Goal: Task Accomplishment & Management: Manage account settings

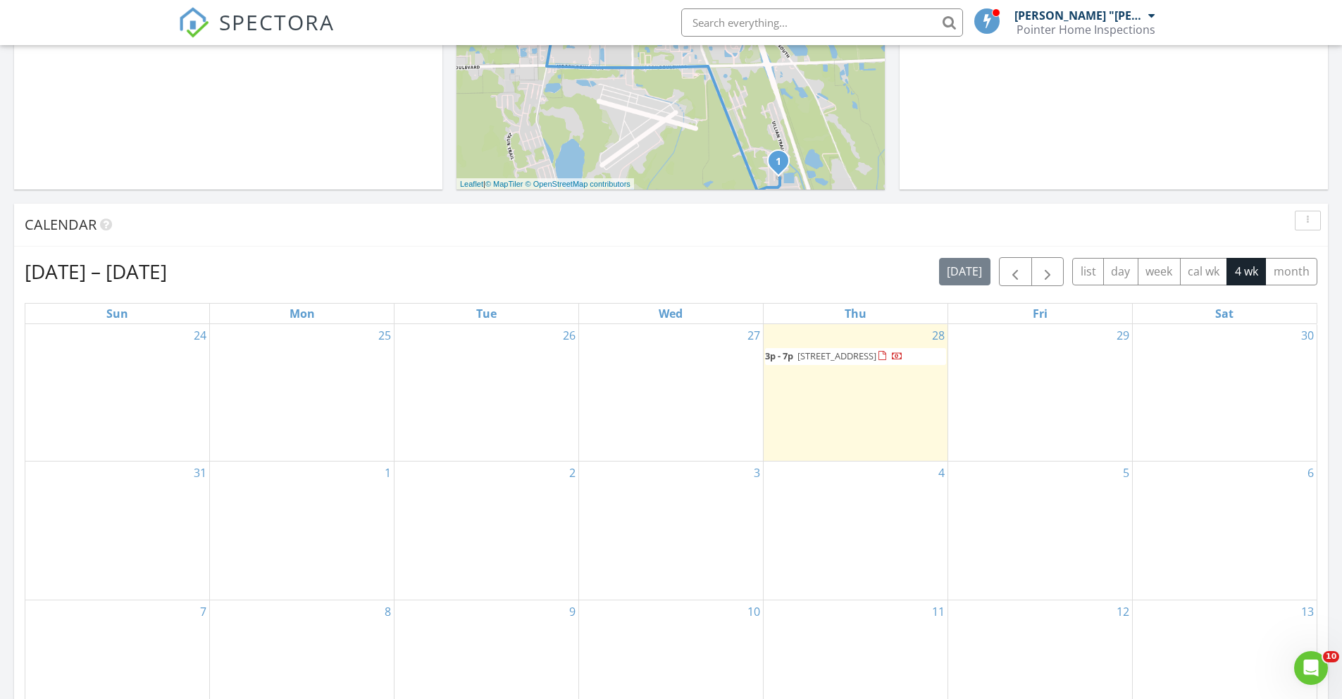
scroll to position [417, 0]
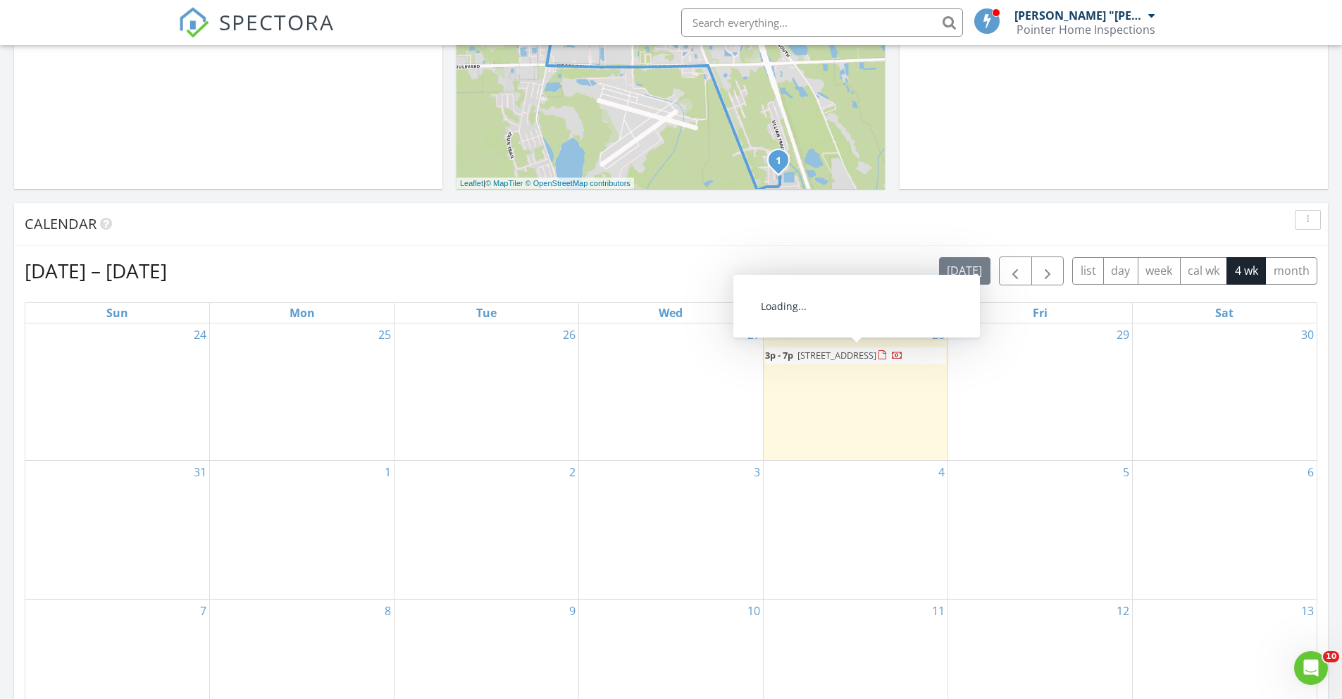
click at [834, 361] on span "112 Ulaturn Trail, Palm Coast 32164" at bounding box center [836, 355] width 79 height 13
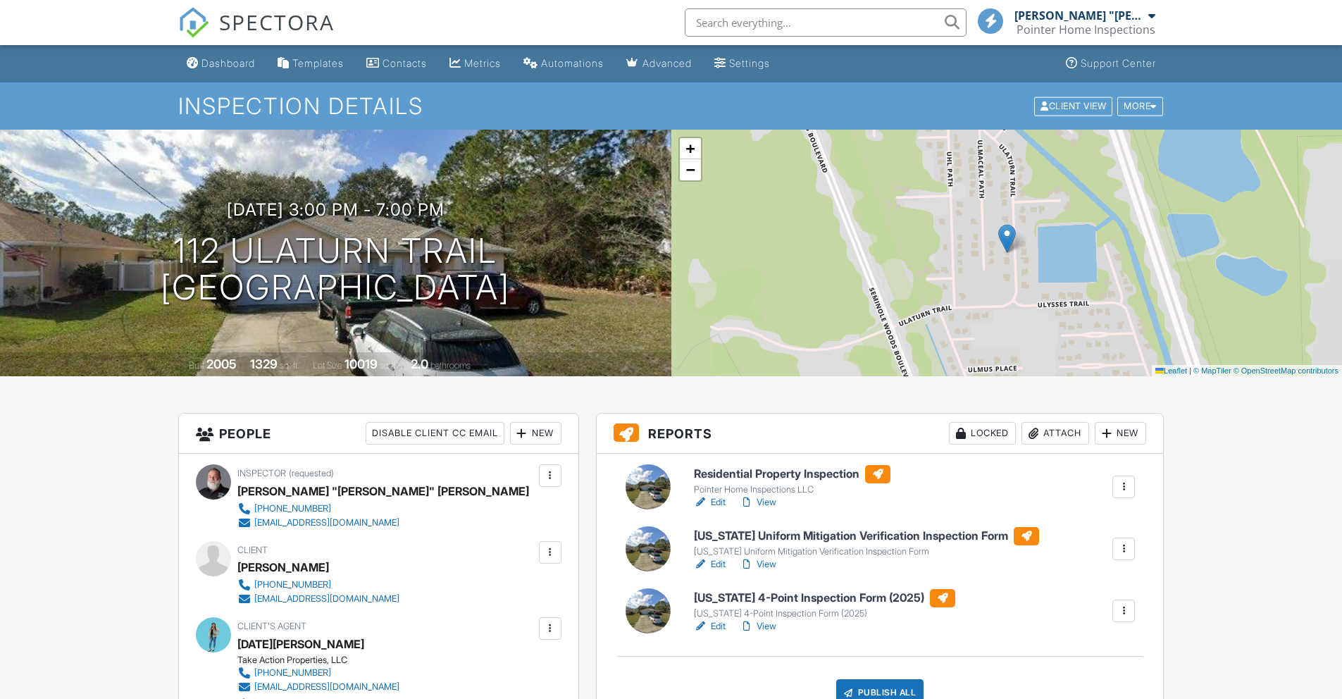
scroll to position [868, 0]
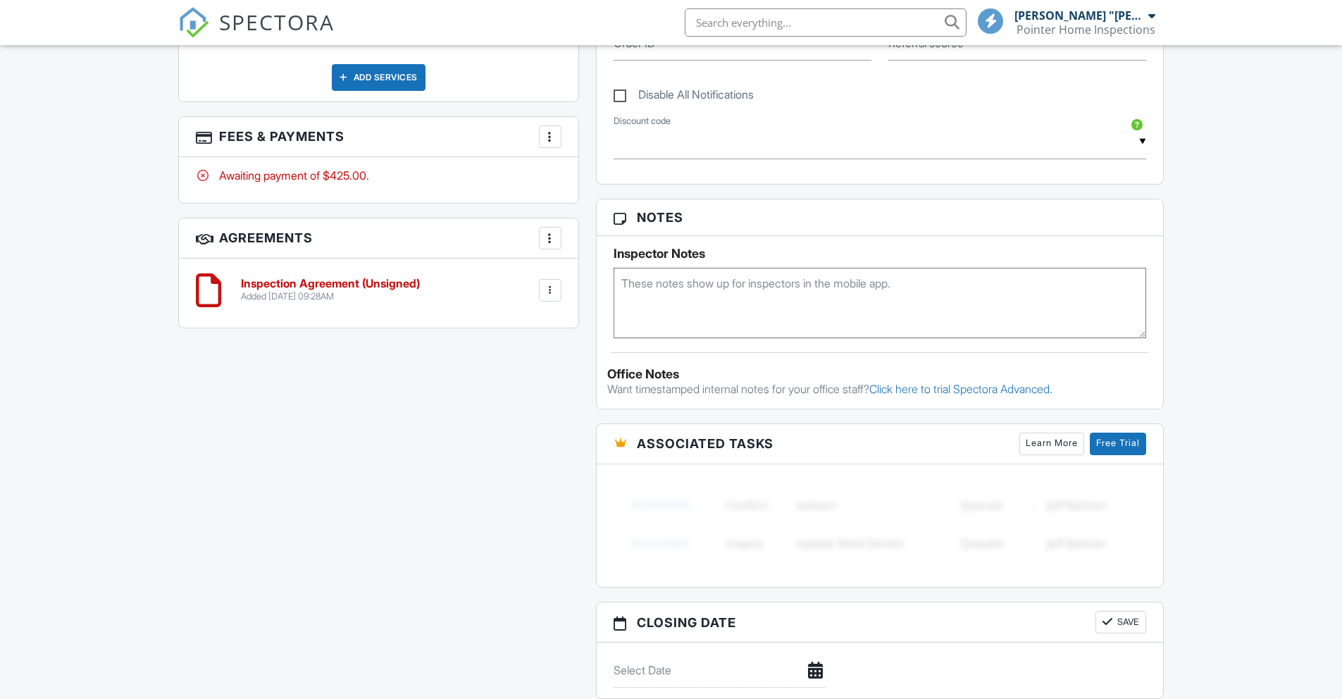
click at [549, 294] on div at bounding box center [550, 290] width 14 height 14
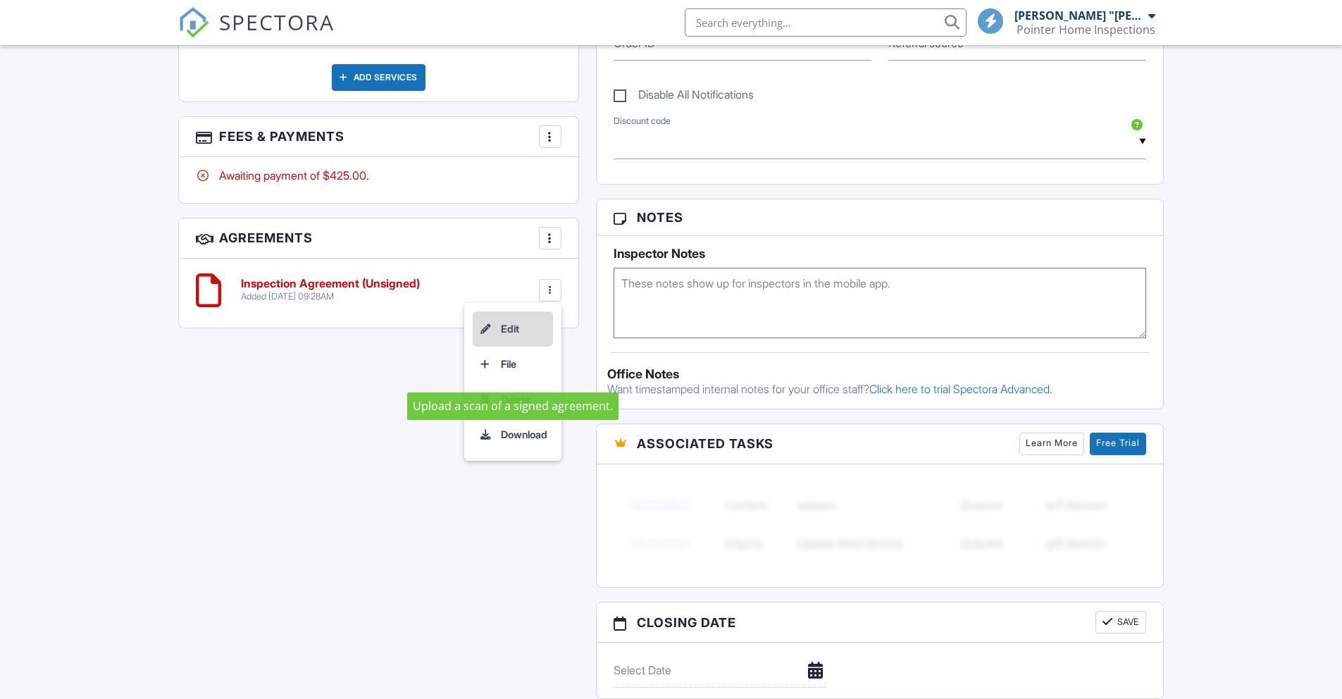
click at [510, 321] on li "Edit" at bounding box center [513, 328] width 80 height 35
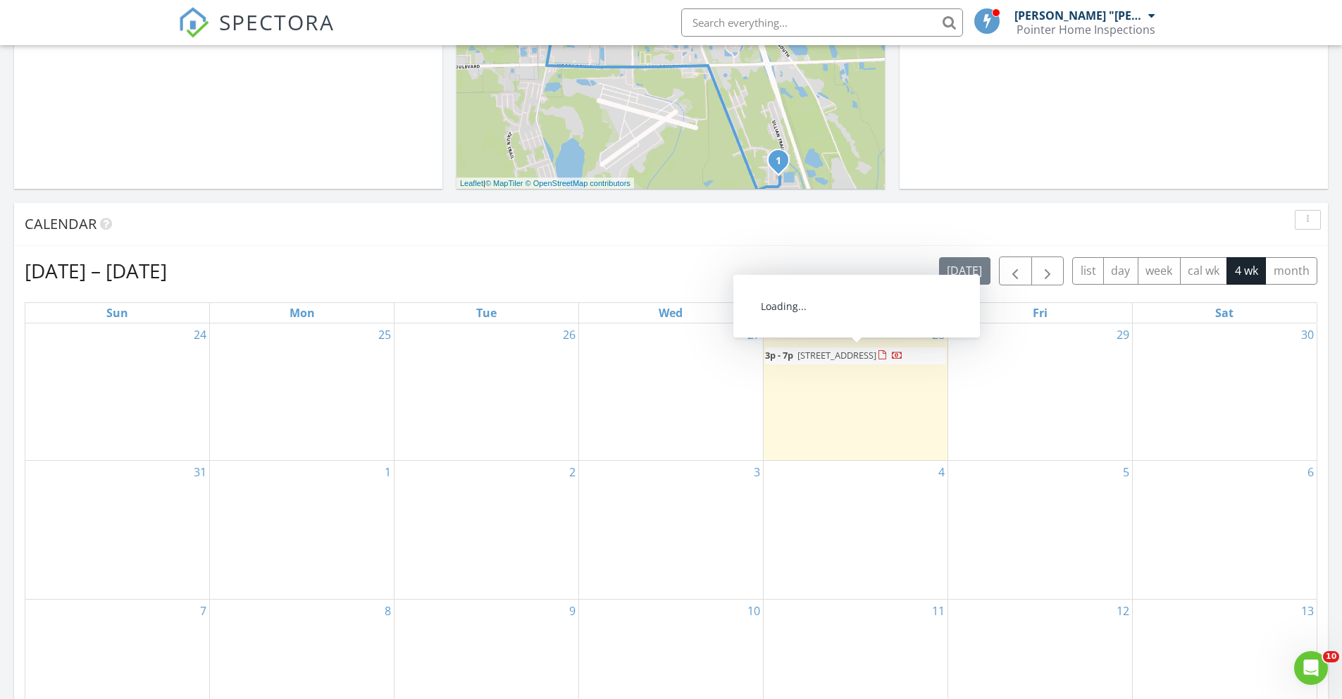
click at [800, 358] on span "112 Ulaturn Trail, Palm Coast 32164" at bounding box center [836, 355] width 79 height 13
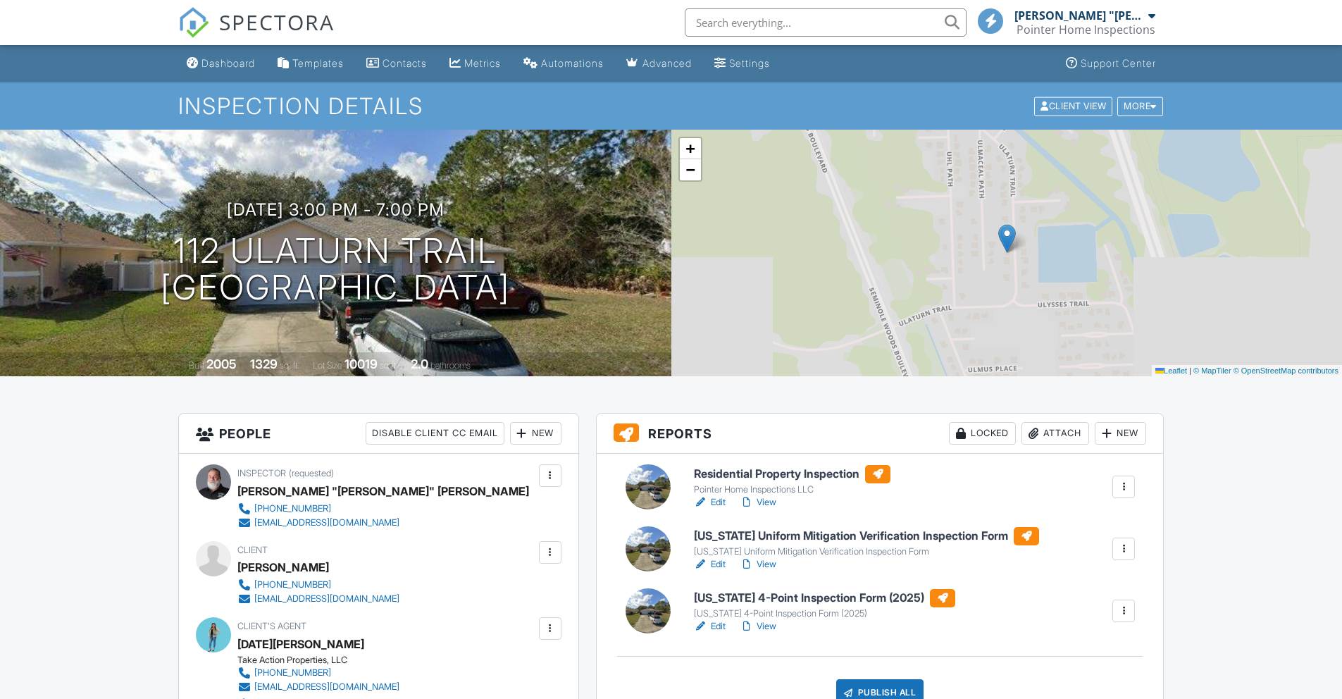
scroll to position [437, 0]
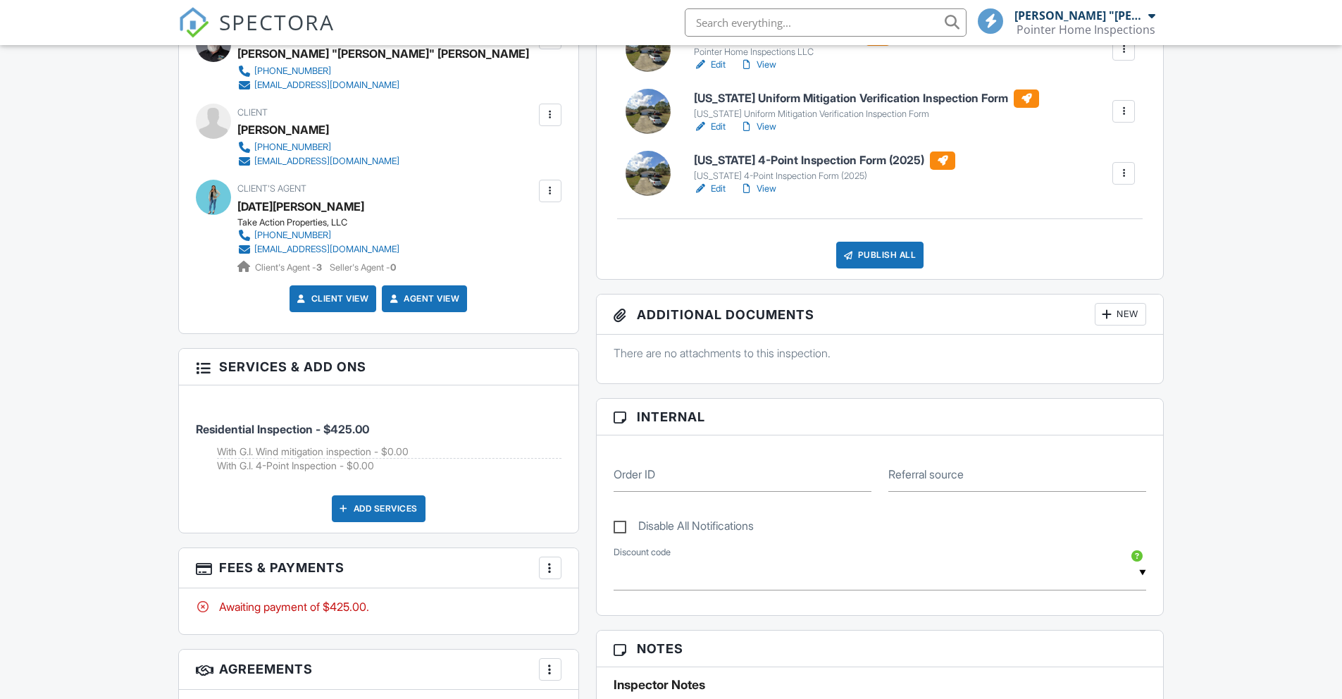
click at [550, 113] on div at bounding box center [550, 115] width 14 height 14
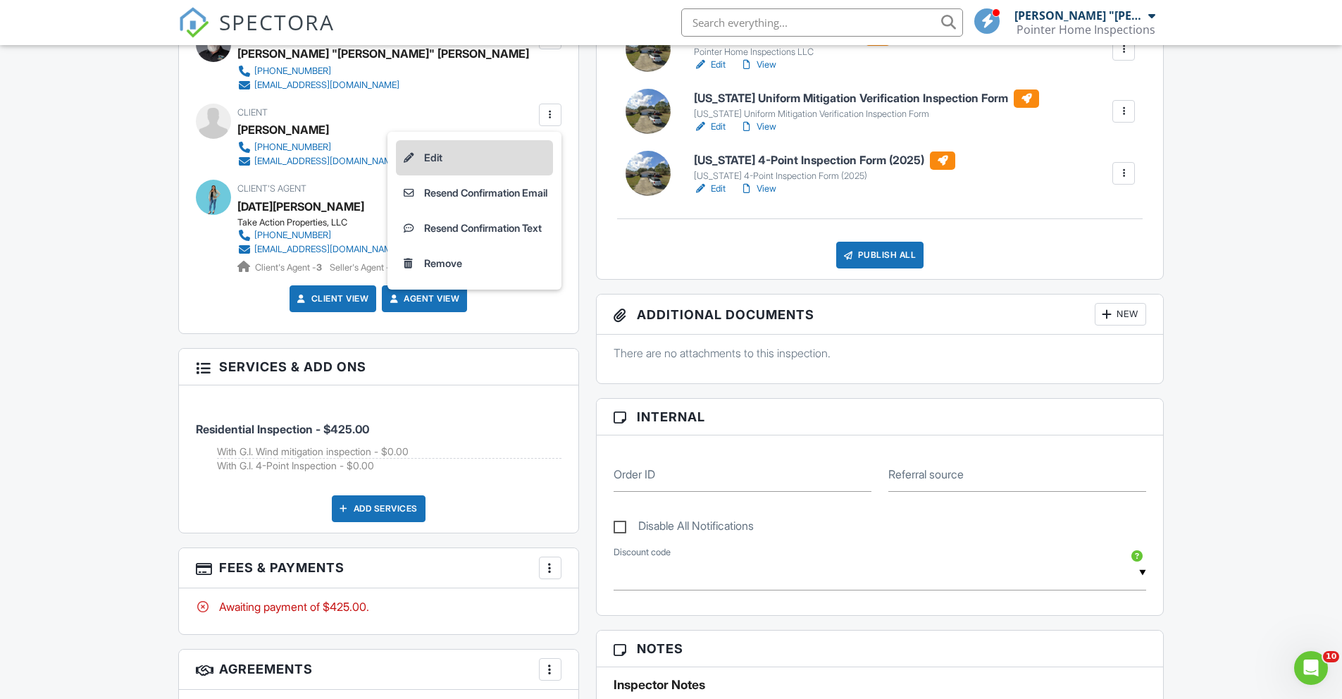
scroll to position [0, 0]
click at [437, 159] on li "Edit" at bounding box center [474, 157] width 157 height 35
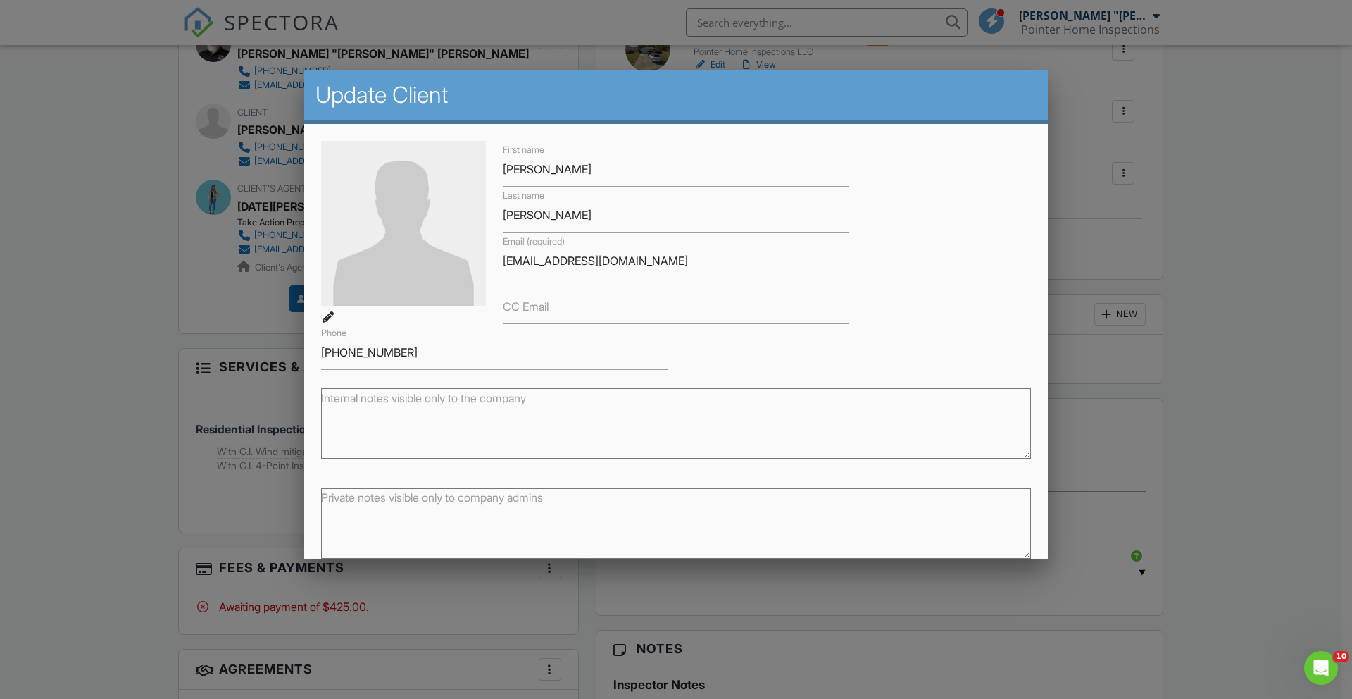
drag, startPoint x: 527, startPoint y: 86, endPoint x: 817, endPoint y: 85, distance: 289.5
click at [817, 85] on h2 "Update Client" at bounding box center [676, 95] width 721 height 28
click at [123, 235] on div at bounding box center [676, 366] width 1352 height 873
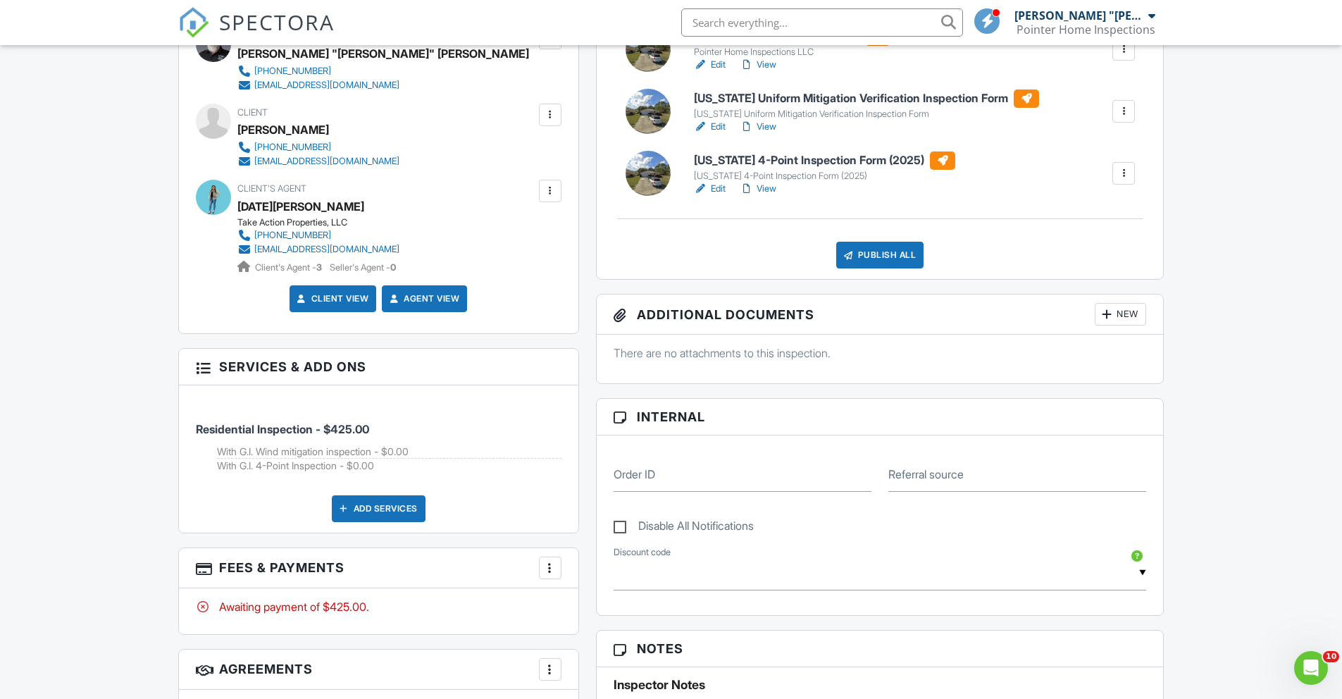
click at [263, 248] on div "[EMAIL_ADDRESS][DOMAIN_NAME]" at bounding box center [326, 249] width 145 height 11
